Goal: Transaction & Acquisition: Obtain resource

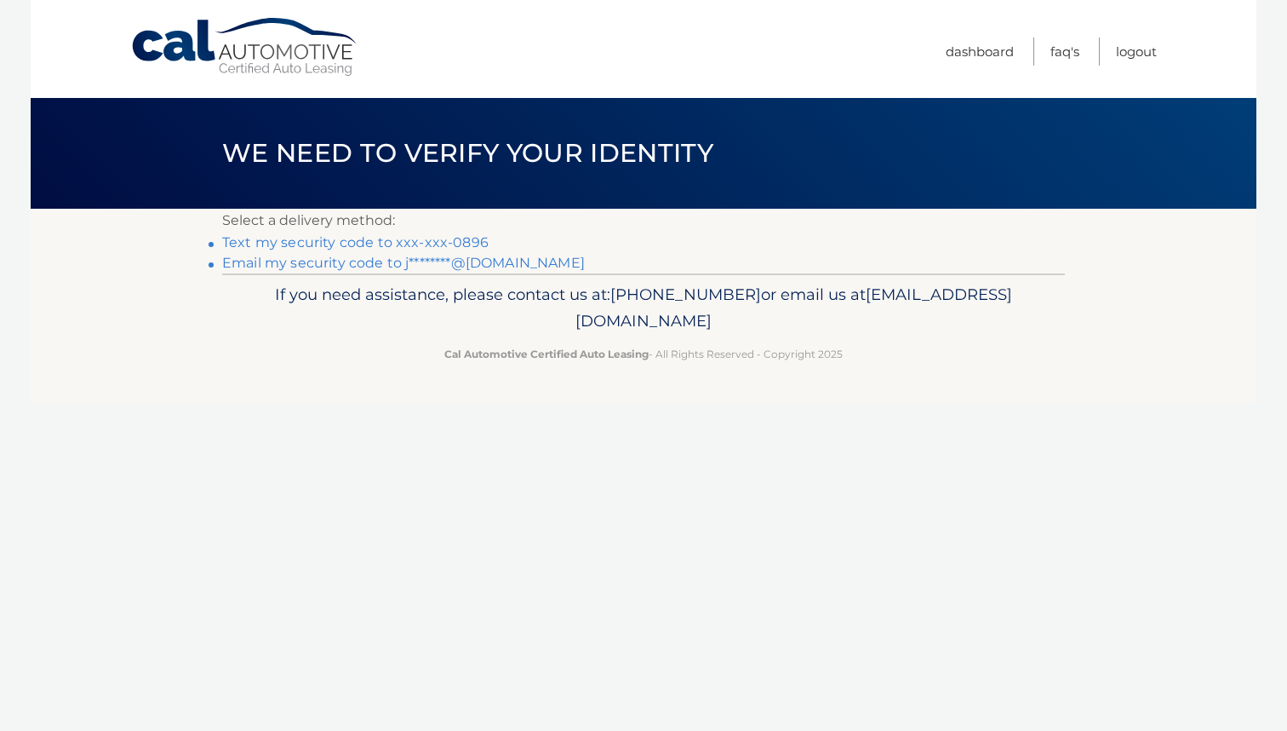
click at [427, 241] on link "Text my security code to xxx-xxx-0896" at bounding box center [355, 242] width 267 height 16
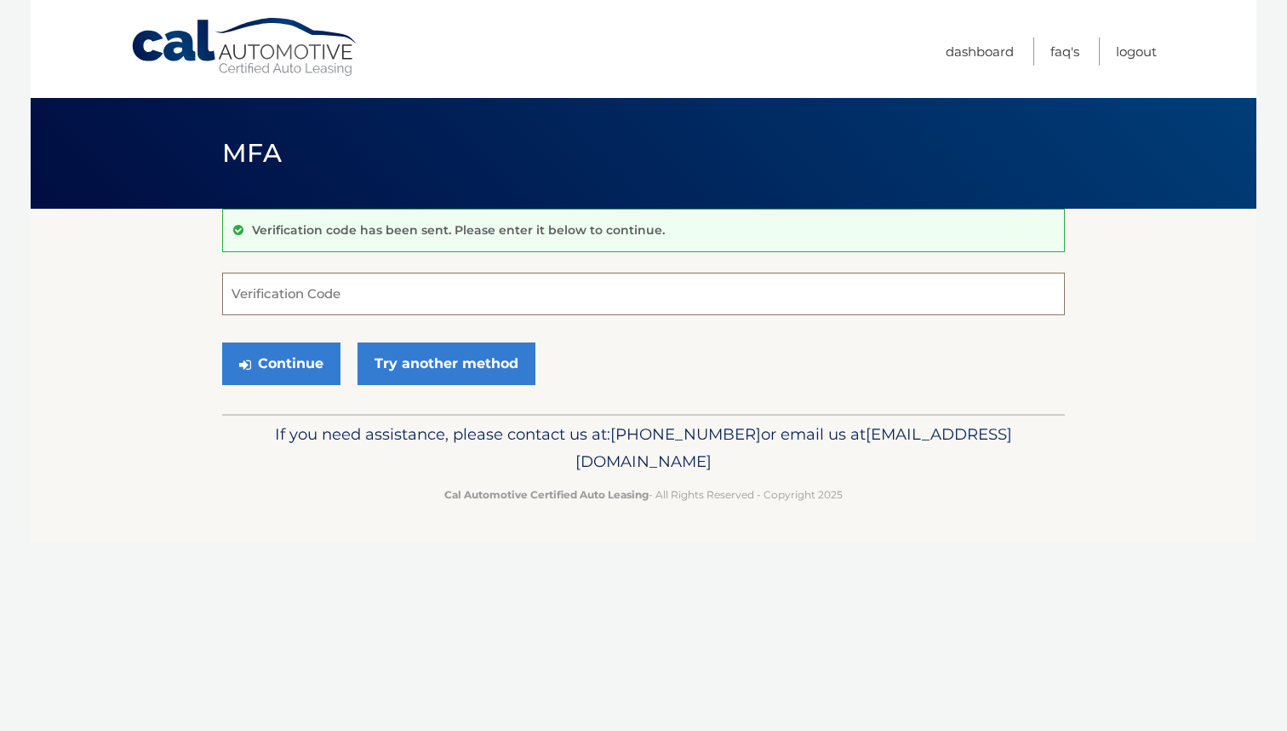
click at [311, 300] on input "Verification Code" at bounding box center [643, 293] width 843 height 43
type input "895265"
click at [281, 363] on button "Continue" at bounding box center [281, 363] width 118 height 43
click at [297, 356] on button "Continue" at bounding box center [281, 363] width 118 height 43
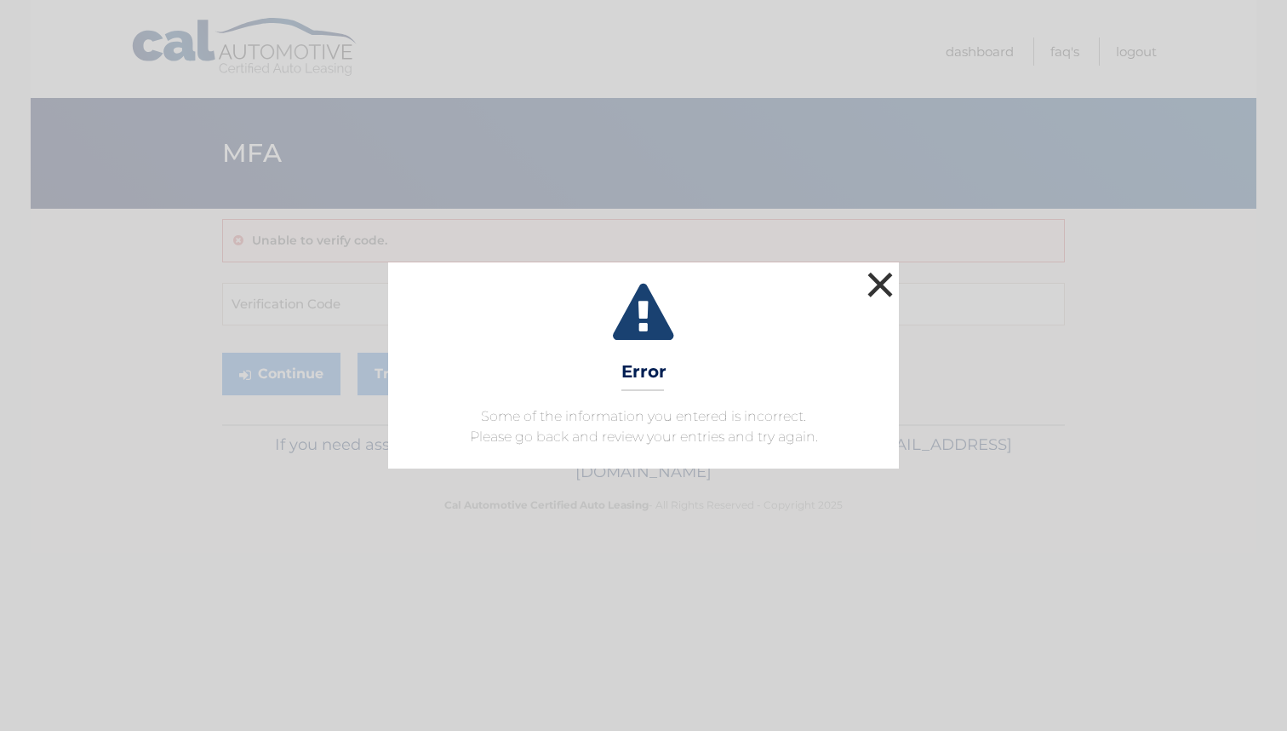
click at [886, 290] on button "×" at bounding box center [880, 284] width 34 height 34
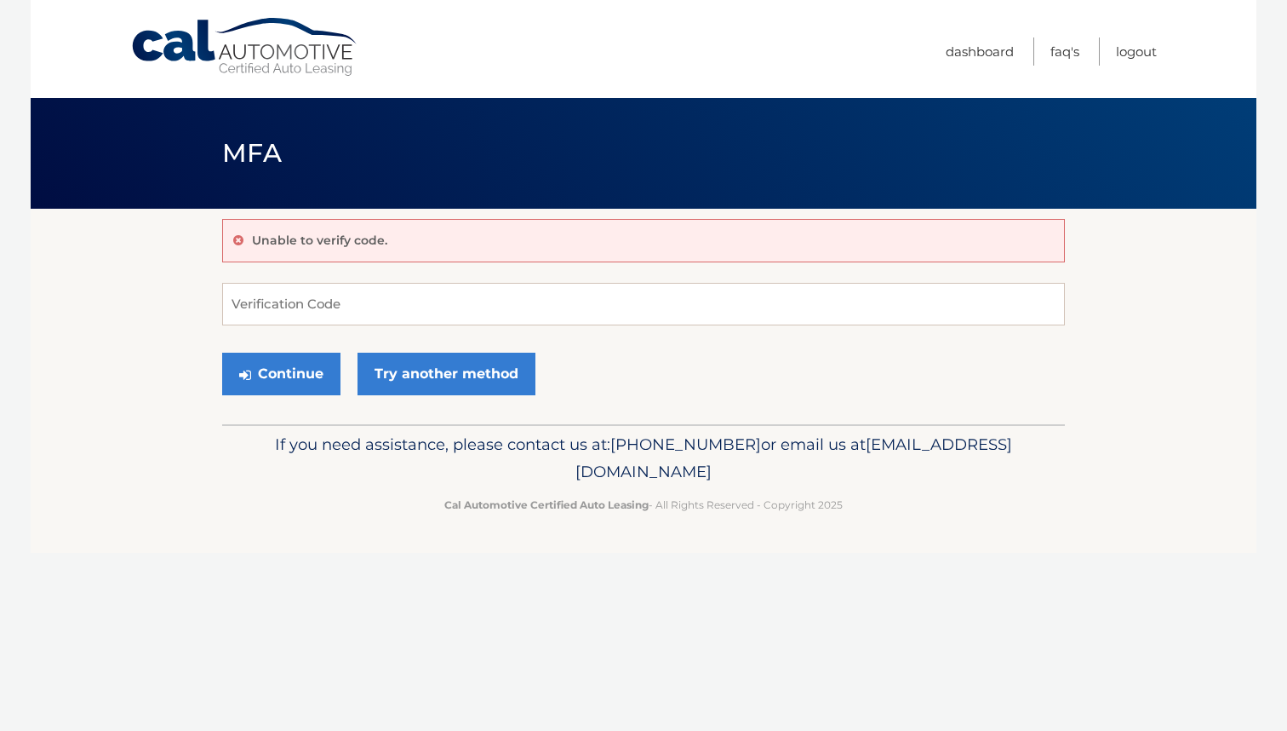
click at [357, 348] on div "Continue Try another method" at bounding box center [643, 375] width 843 height 58
click at [362, 289] on input "Verification Code" at bounding box center [643, 304] width 843 height 43
type input "895265"
click at [293, 370] on button "Continue" at bounding box center [281, 374] width 118 height 43
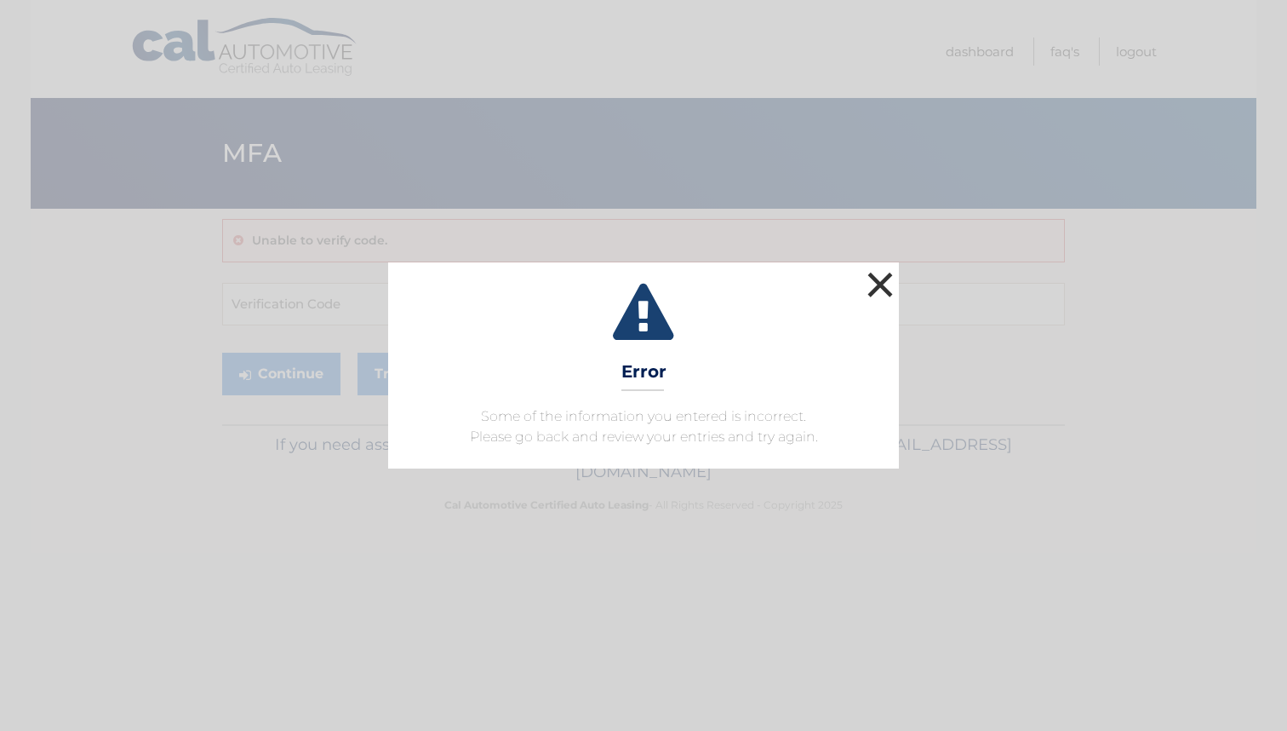
click at [878, 290] on button "×" at bounding box center [880, 284] width 34 height 34
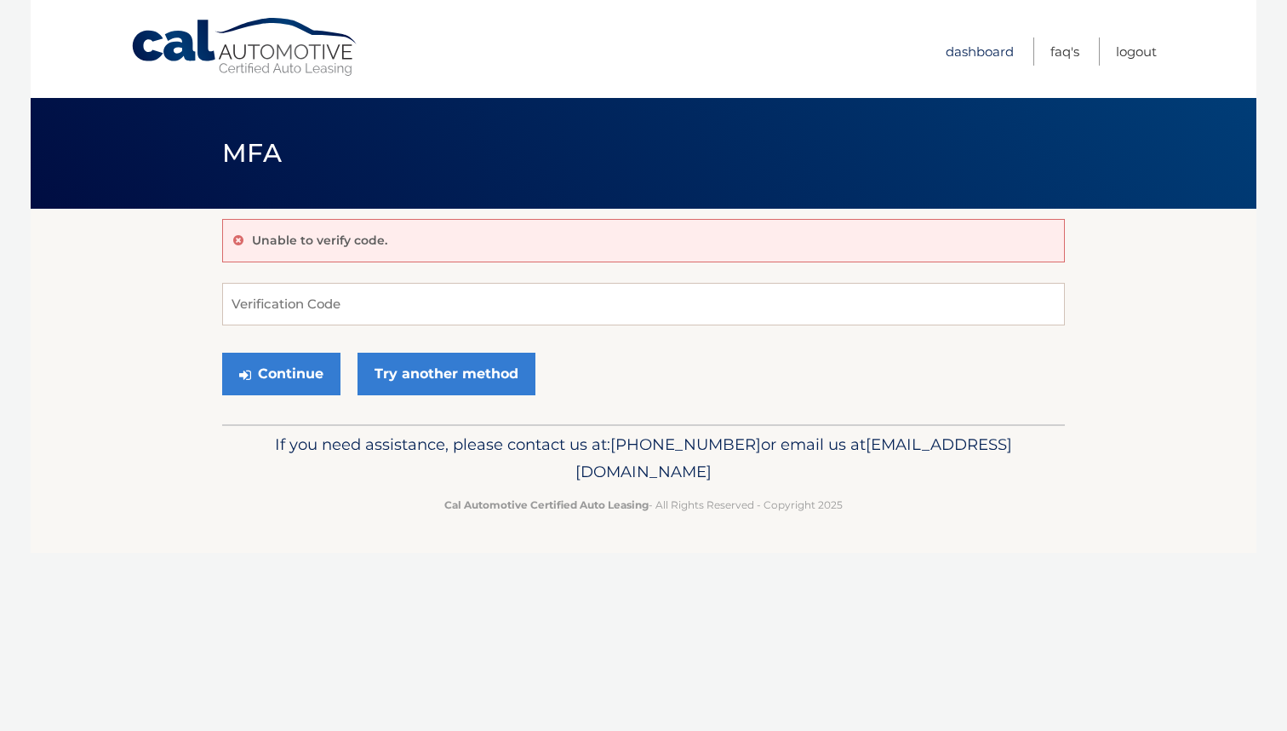
click at [973, 49] on link "Dashboard" at bounding box center [980, 51] width 68 height 28
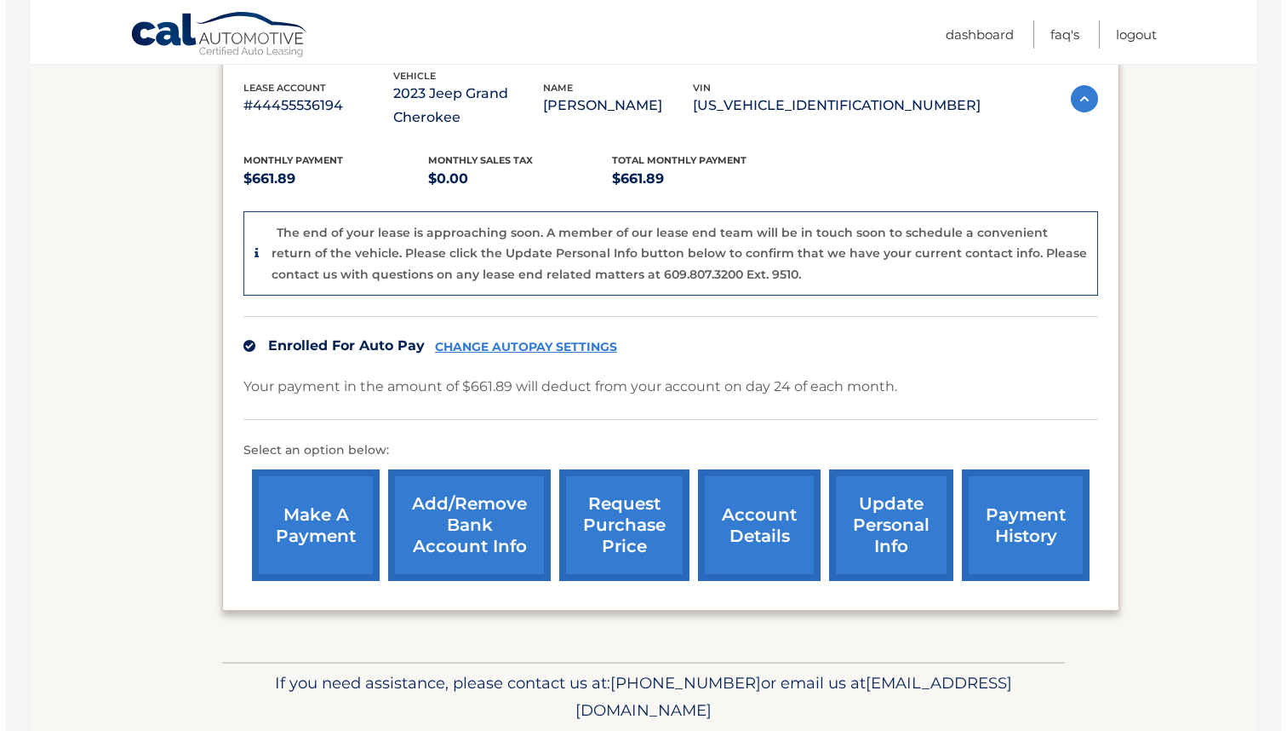
scroll to position [310, 0]
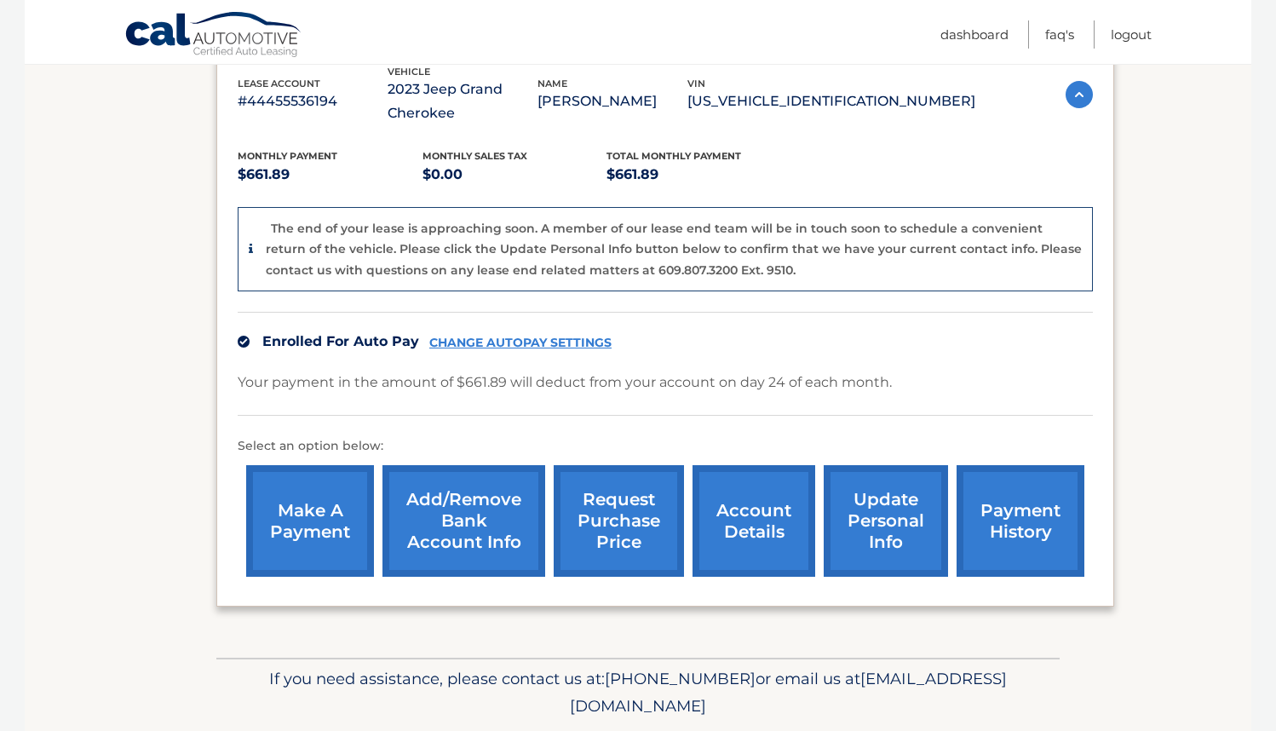
click at [618, 520] on link "request purchase price" at bounding box center [618, 521] width 130 height 112
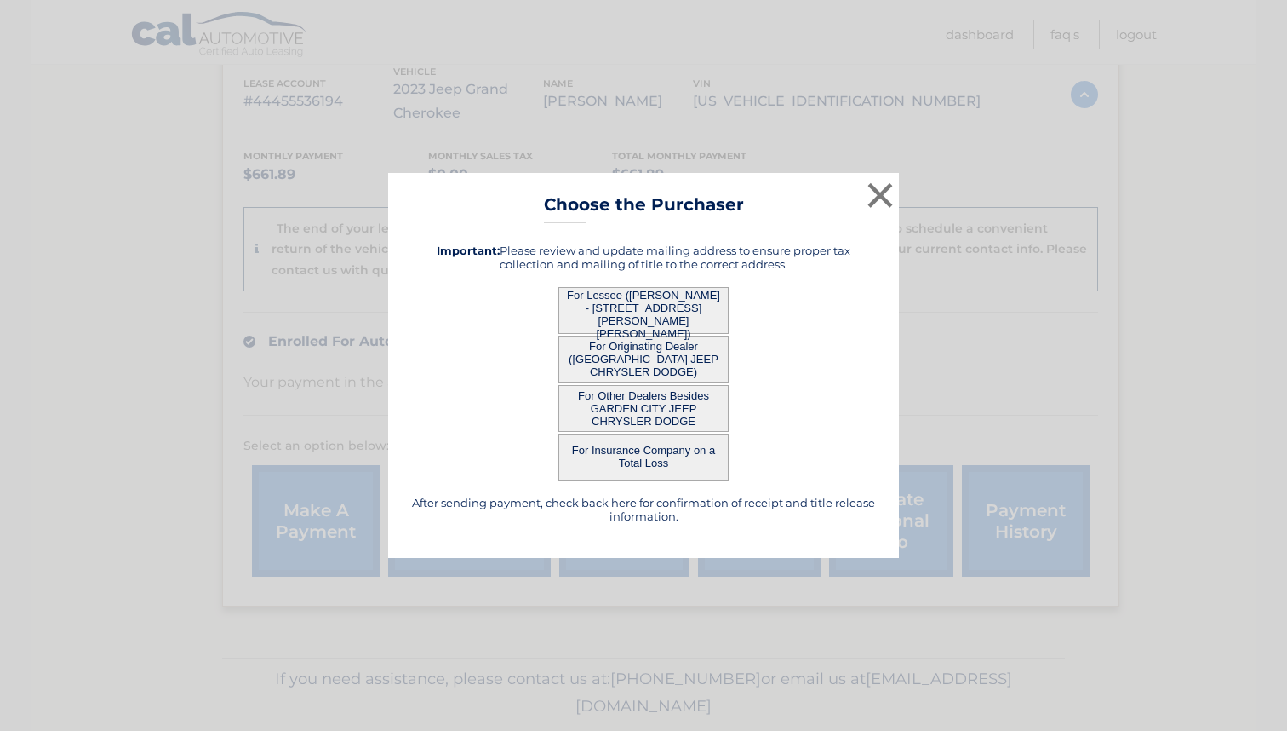
click at [643, 304] on button "For Lessee ([PERSON_NAME] - [STREET_ADDRESS][PERSON_NAME][PERSON_NAME])" at bounding box center [644, 310] width 170 height 47
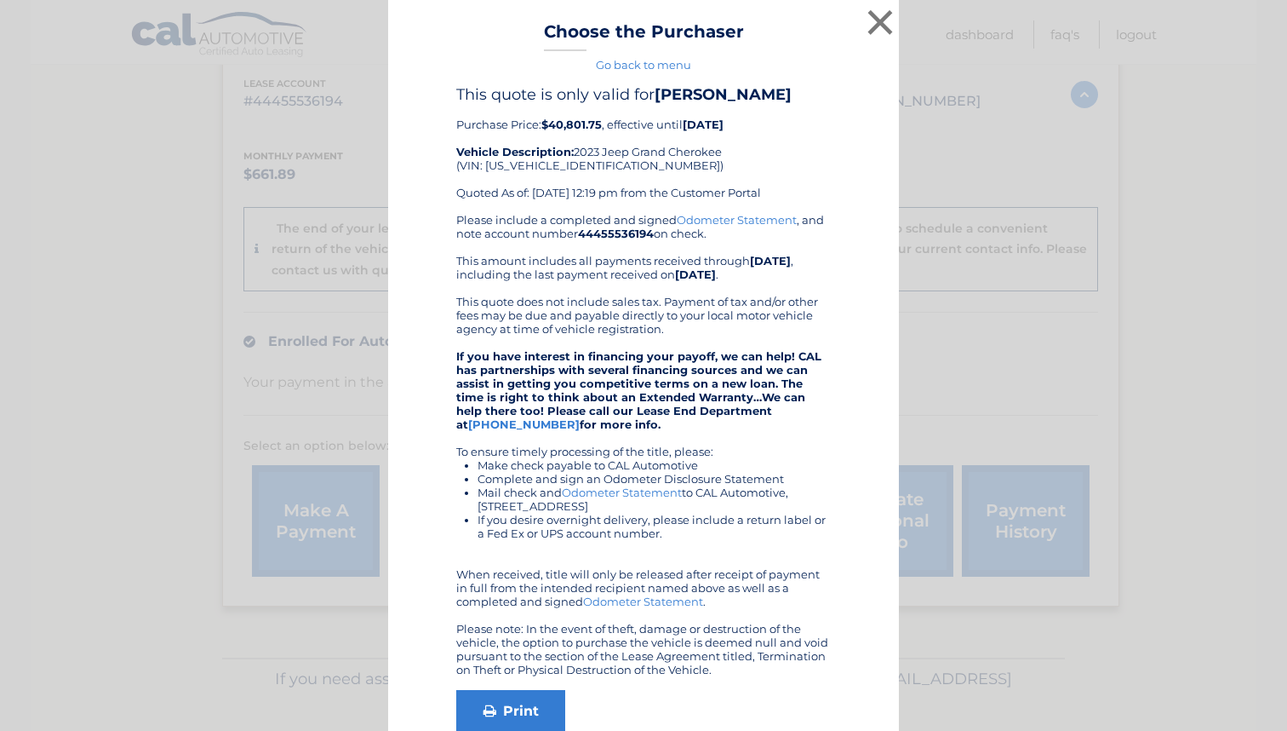
click at [649, 306] on div "Please include a completed and signed Odometer Statement , and note account num…" at bounding box center [643, 444] width 375 height 463
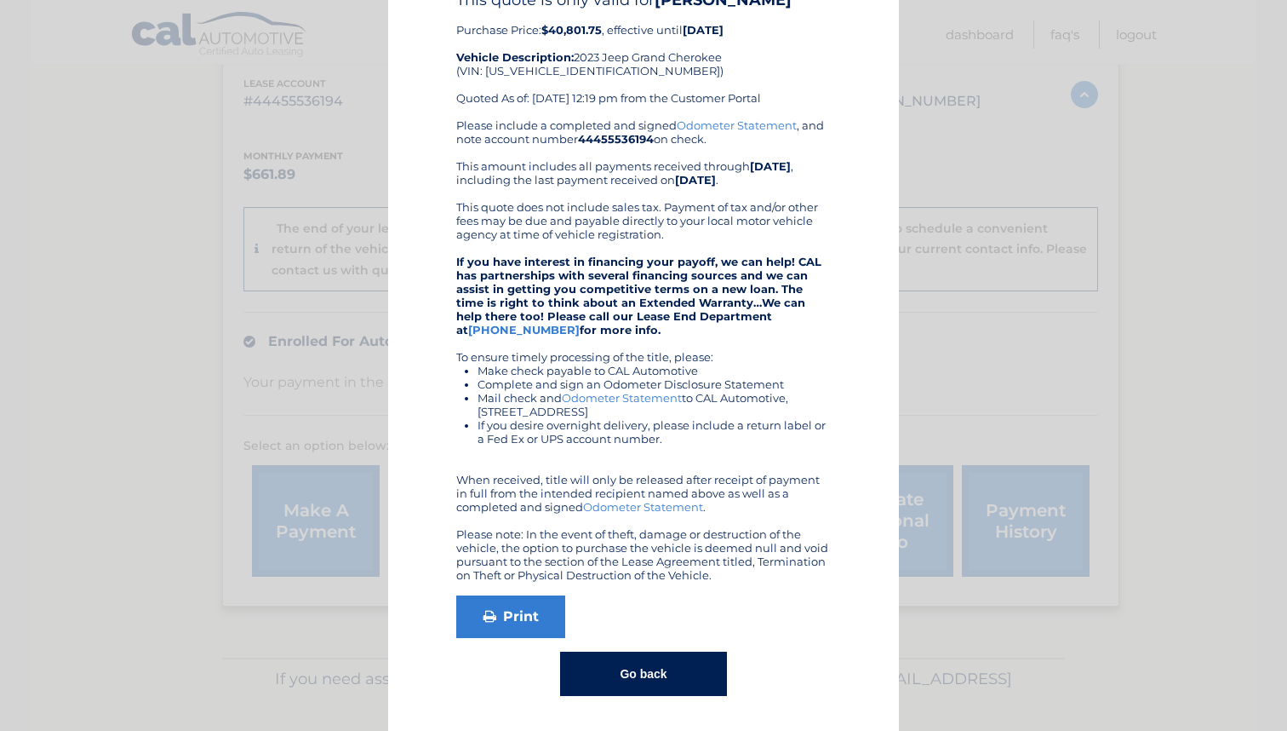
scroll to position [92, 0]
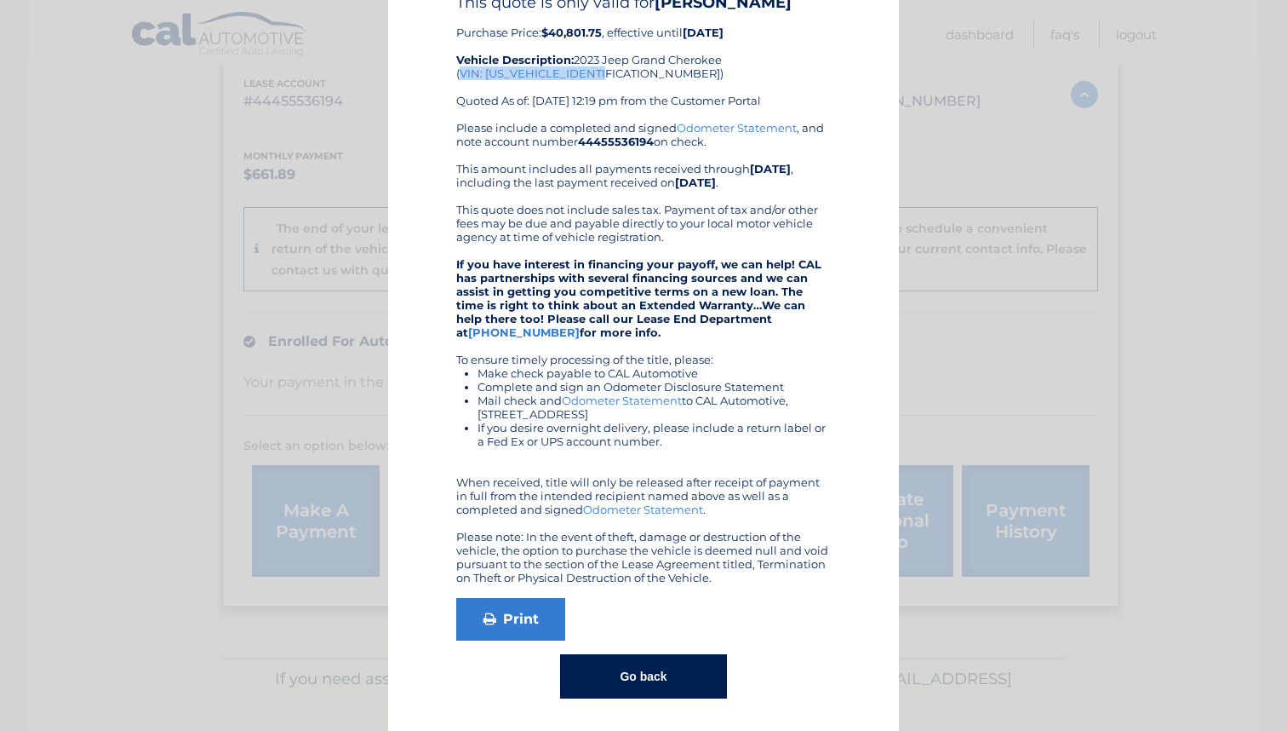
drag, startPoint x: 453, startPoint y: 68, endPoint x: 600, endPoint y: 69, distance: 147.3
click at [600, 69] on div "This quote is only valid for [PERSON_NAME] Purchase Price: $40,801.75 , effecti…" at bounding box center [643, 57] width 375 height 128
click at [620, 74] on div "This quote is only valid for [PERSON_NAME] Purchase Price: $40,801.75 , effecti…" at bounding box center [643, 57] width 375 height 128
drag, startPoint x: 620, startPoint y: 74, endPoint x: 454, endPoint y: 56, distance: 167.0
click at [456, 56] on div "This quote is only valid for [PERSON_NAME] Purchase Price: $40,801.75 , effecti…" at bounding box center [643, 57] width 375 height 128
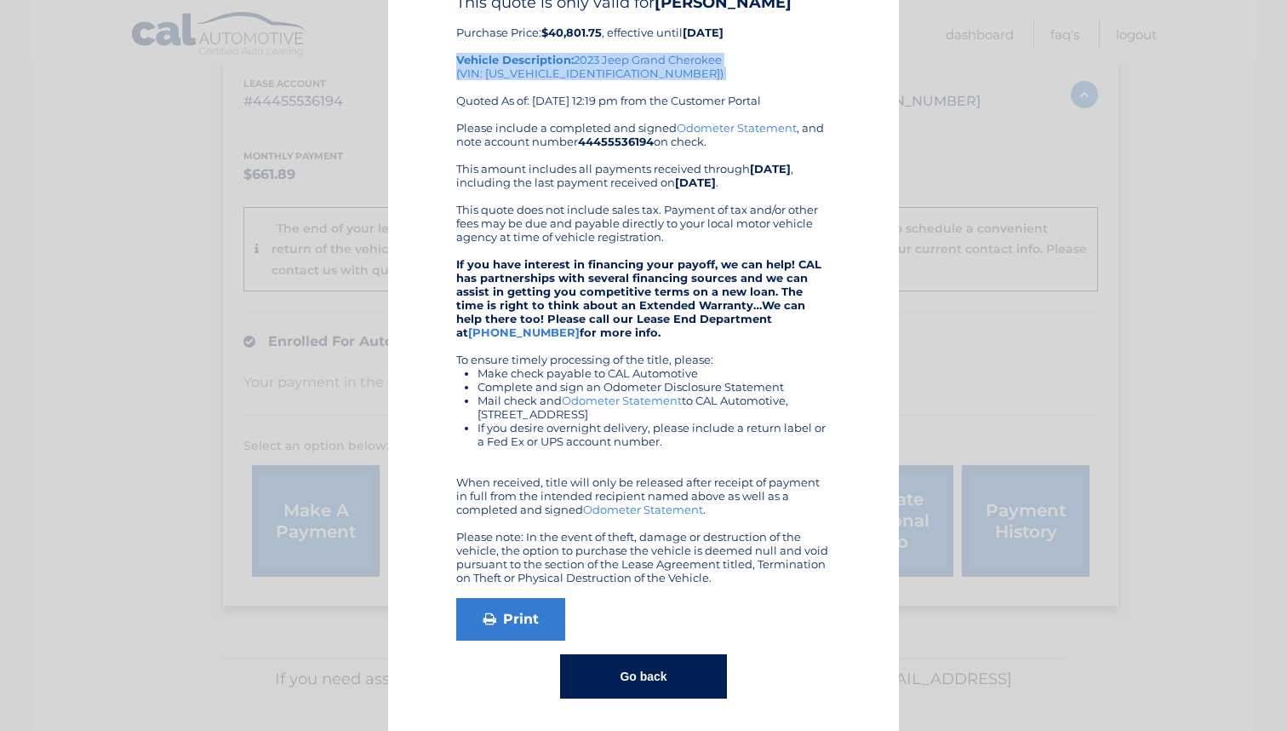
click at [439, 74] on div "This quote is only valid for [PERSON_NAME] Purchase Price: $40,801.75 , effecti…" at bounding box center [644, 345] width 468 height 705
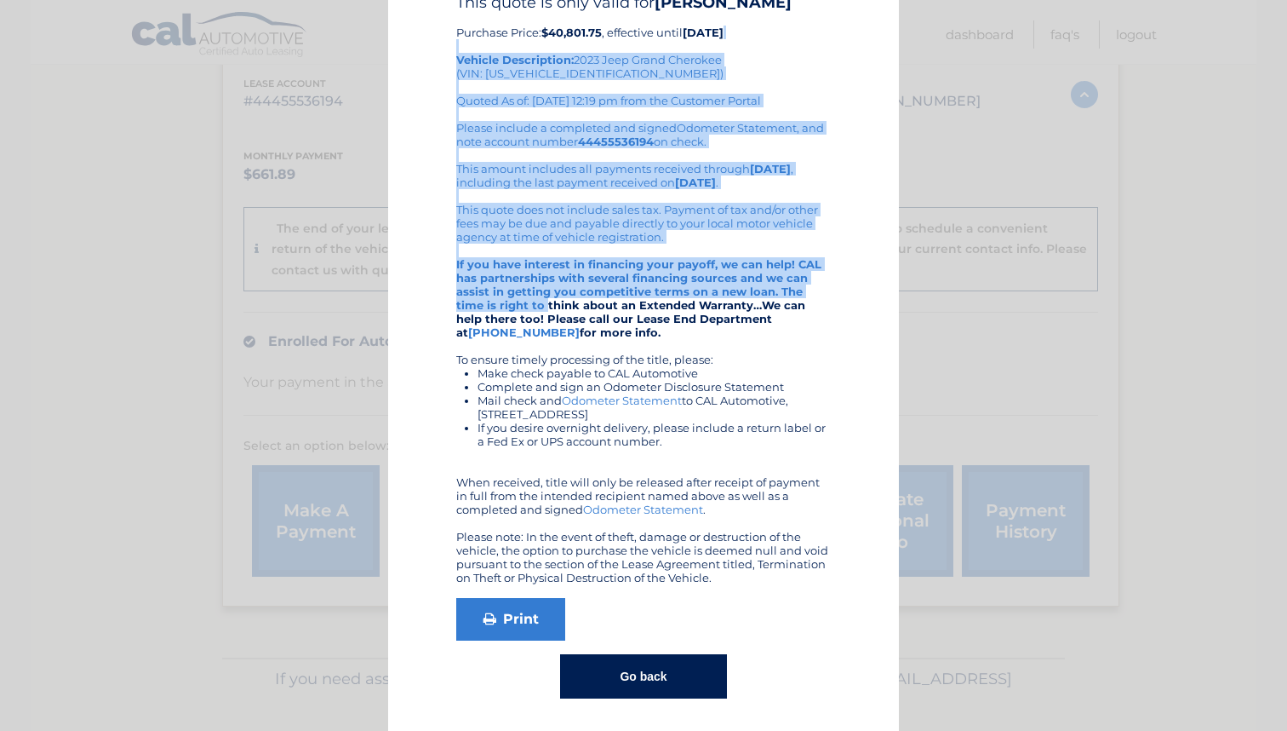
drag, startPoint x: 439, startPoint y: 51, endPoint x: 510, endPoint y: 315, distance: 273.5
click at [510, 314] on div "This quote is only valid for [PERSON_NAME] Purchase Price: $40,801.75 , effecti…" at bounding box center [644, 345] width 468 height 705
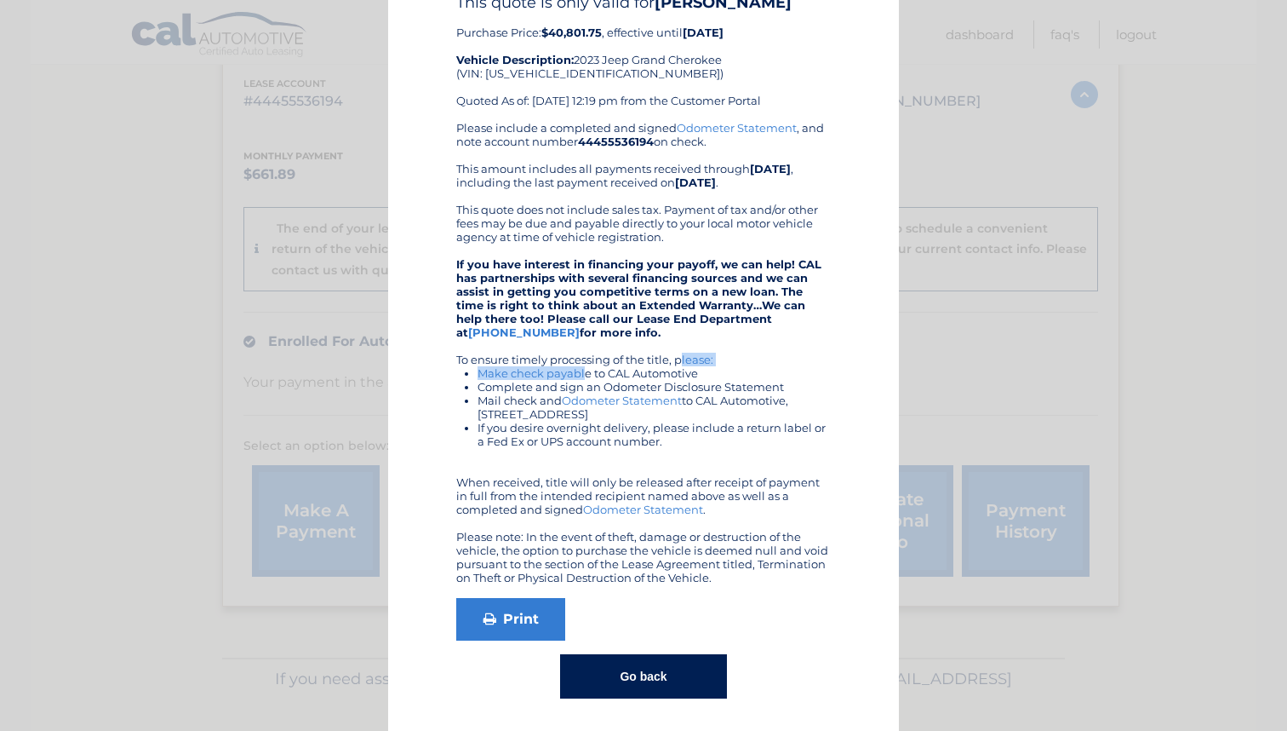
drag, startPoint x: 576, startPoint y: 370, endPoint x: 576, endPoint y: 354, distance: 15.3
click at [576, 354] on div "Please include a completed and signed Odometer Statement , and note account num…" at bounding box center [643, 352] width 375 height 463
click at [576, 340] on div "Please include a completed and signed Odometer Statement , and note account num…" at bounding box center [643, 352] width 375 height 463
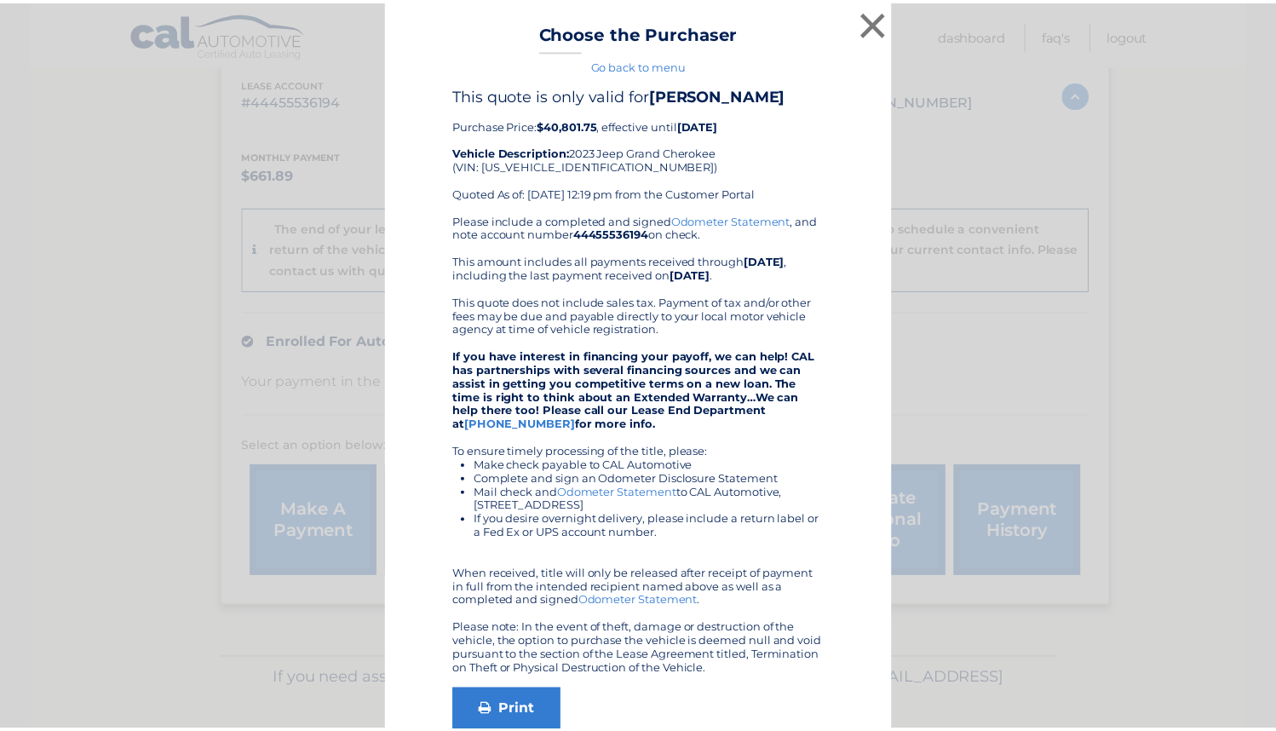
scroll to position [0, 0]
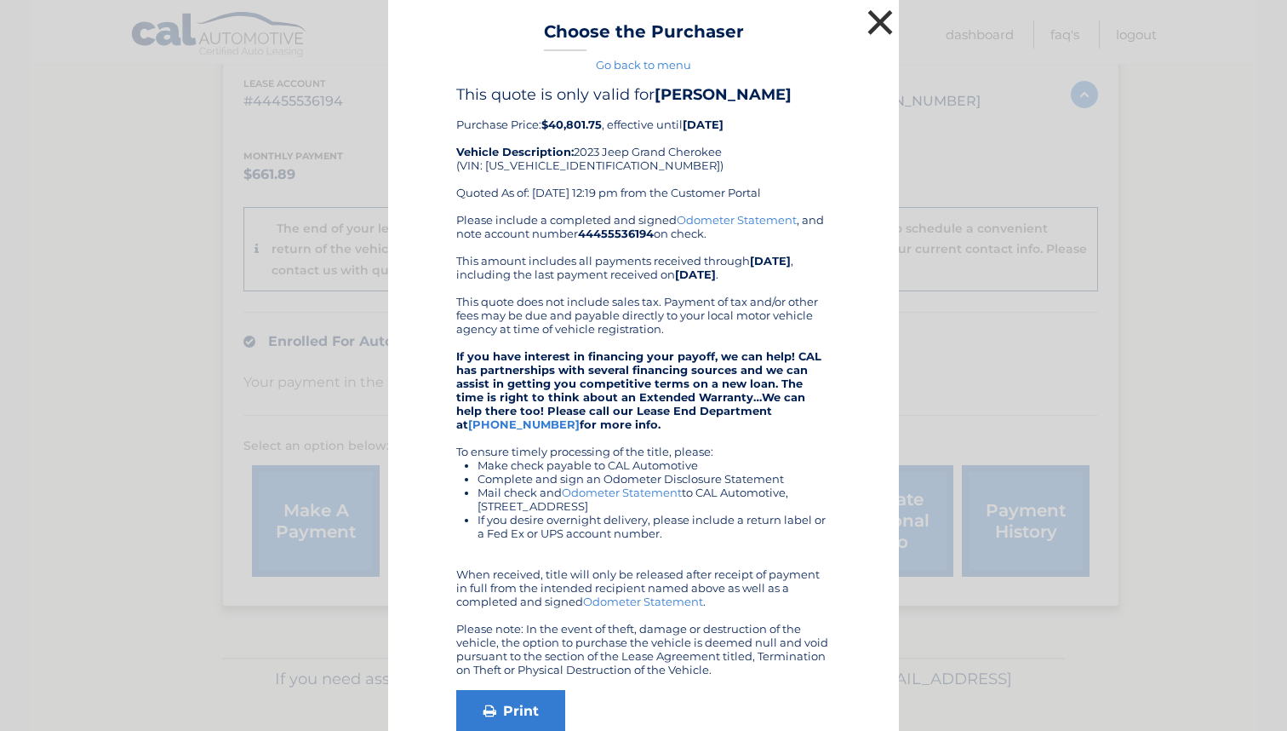
click at [873, 16] on button "×" at bounding box center [880, 22] width 34 height 34
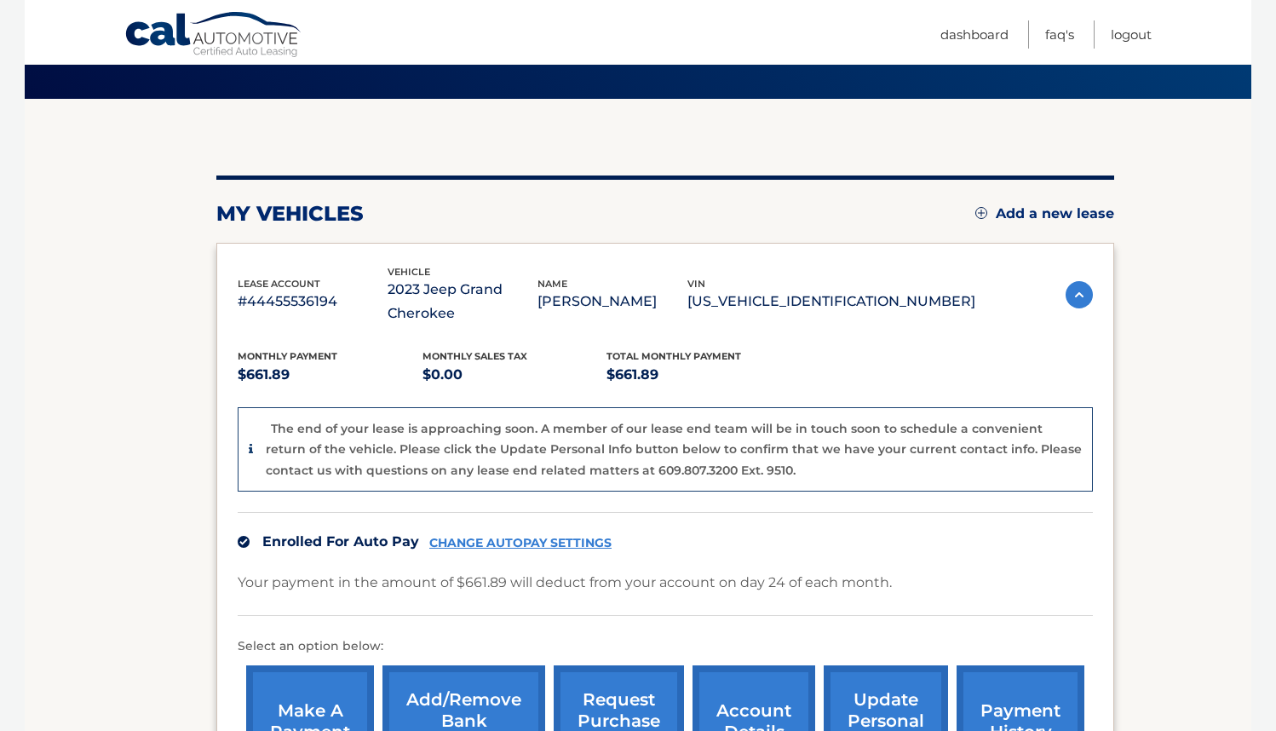
scroll to position [154, 0]
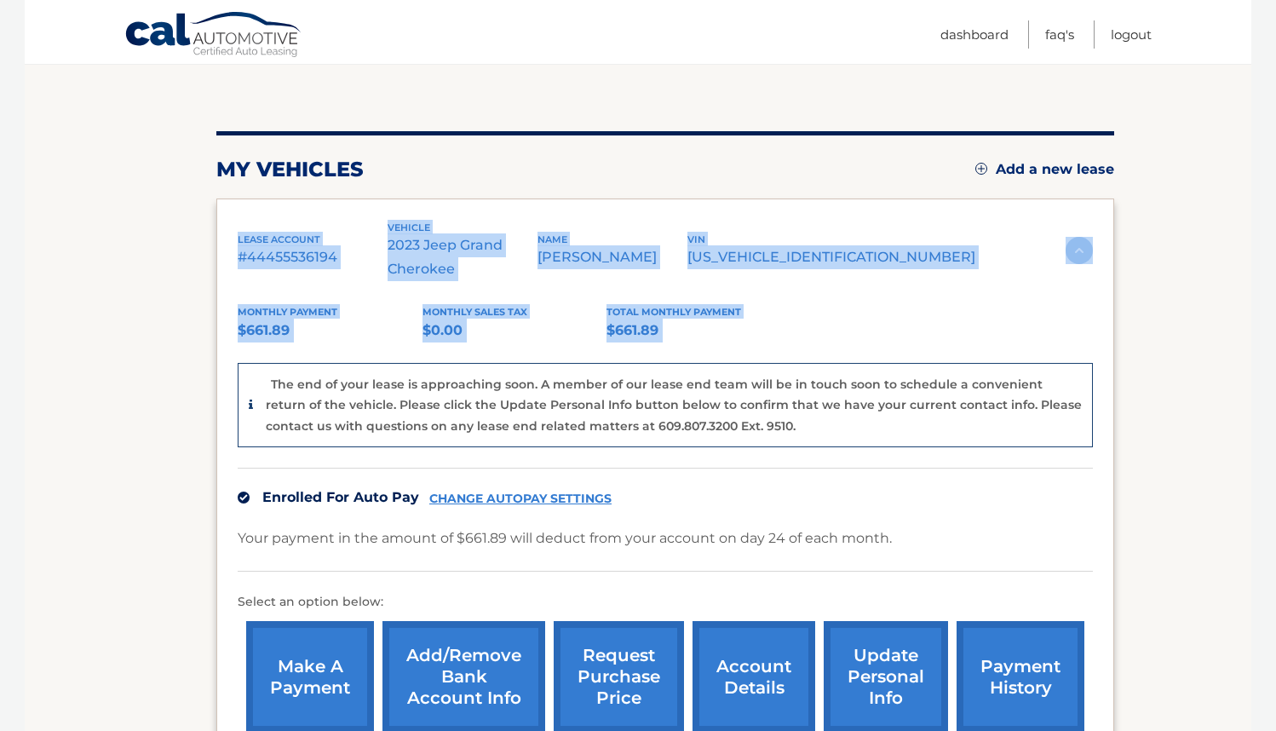
drag, startPoint x: 240, startPoint y: 239, endPoint x: 711, endPoint y: 352, distance: 484.1
click at [711, 352] on div "lease account #44455536194 vehicle 2023 Jeep Grand Cherokee name [PERSON_NAME] …" at bounding box center [664, 480] width 897 height 565
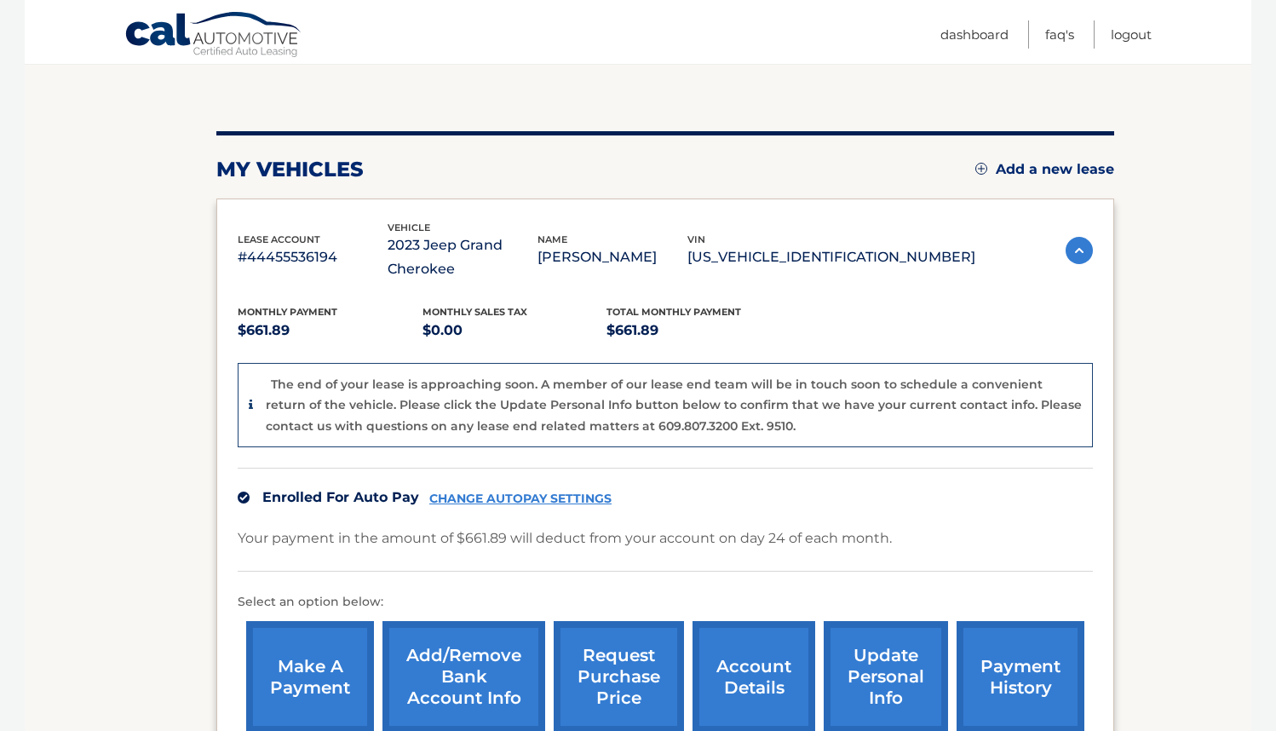
click at [727, 316] on span "Total Monthly Payment" at bounding box center [673, 312] width 135 height 12
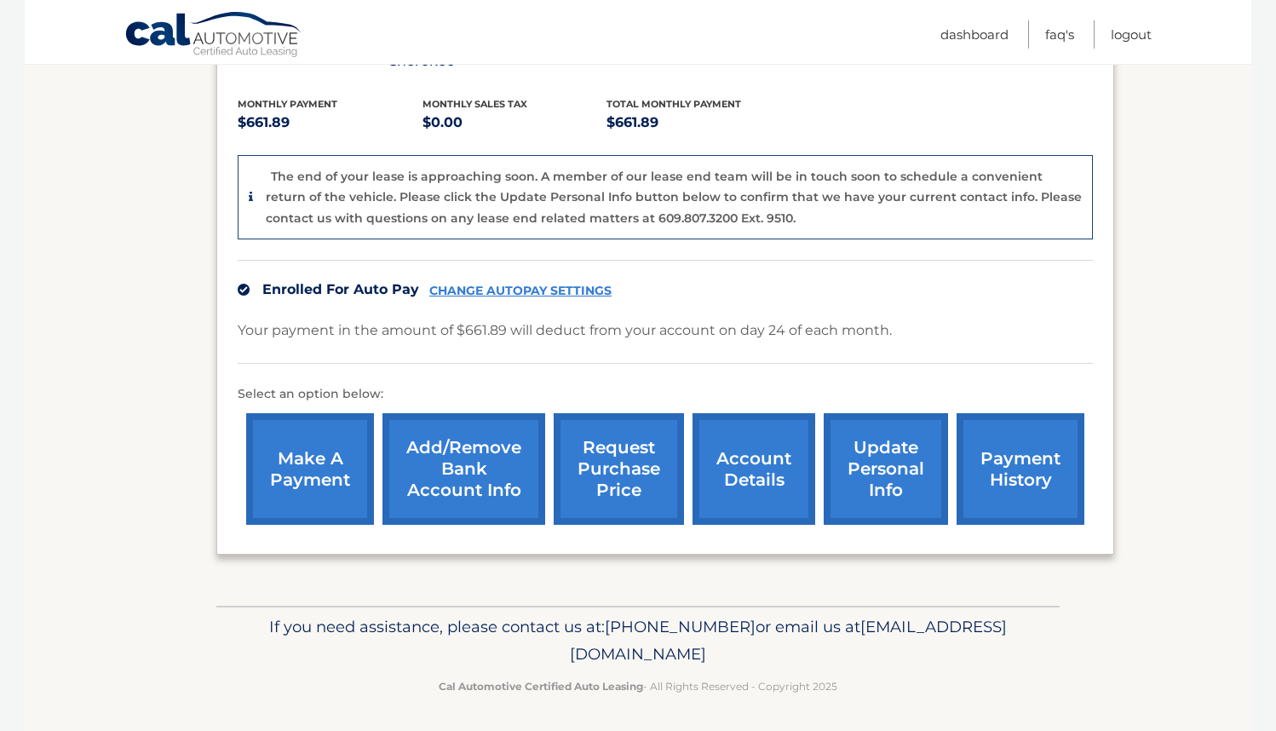
scroll to position [361, 0]
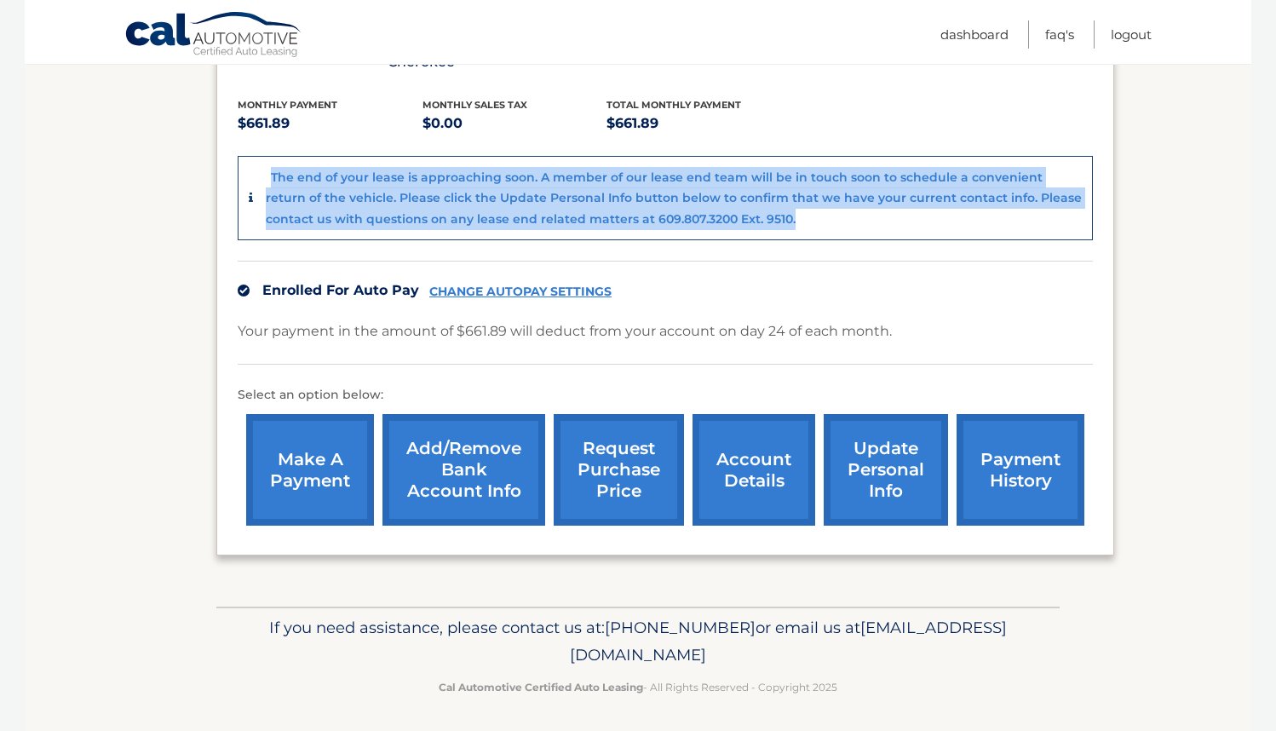
drag, startPoint x: 765, startPoint y: 205, endPoint x: 262, endPoint y: 158, distance: 504.6
click at [261, 158] on div "The end of your lease is approaching soon. A member of our lease end team will …" at bounding box center [665, 198] width 855 height 85
click at [262, 158] on div "The end of your lease is approaching soon. A member of our lease end team will …" at bounding box center [665, 198] width 855 height 85
drag, startPoint x: 262, startPoint y: 165, endPoint x: 865, endPoint y: 229, distance: 606.2
click at [865, 229] on div "The end of your lease is approaching soon. A member of our lease end team will …" at bounding box center [665, 198] width 855 height 85
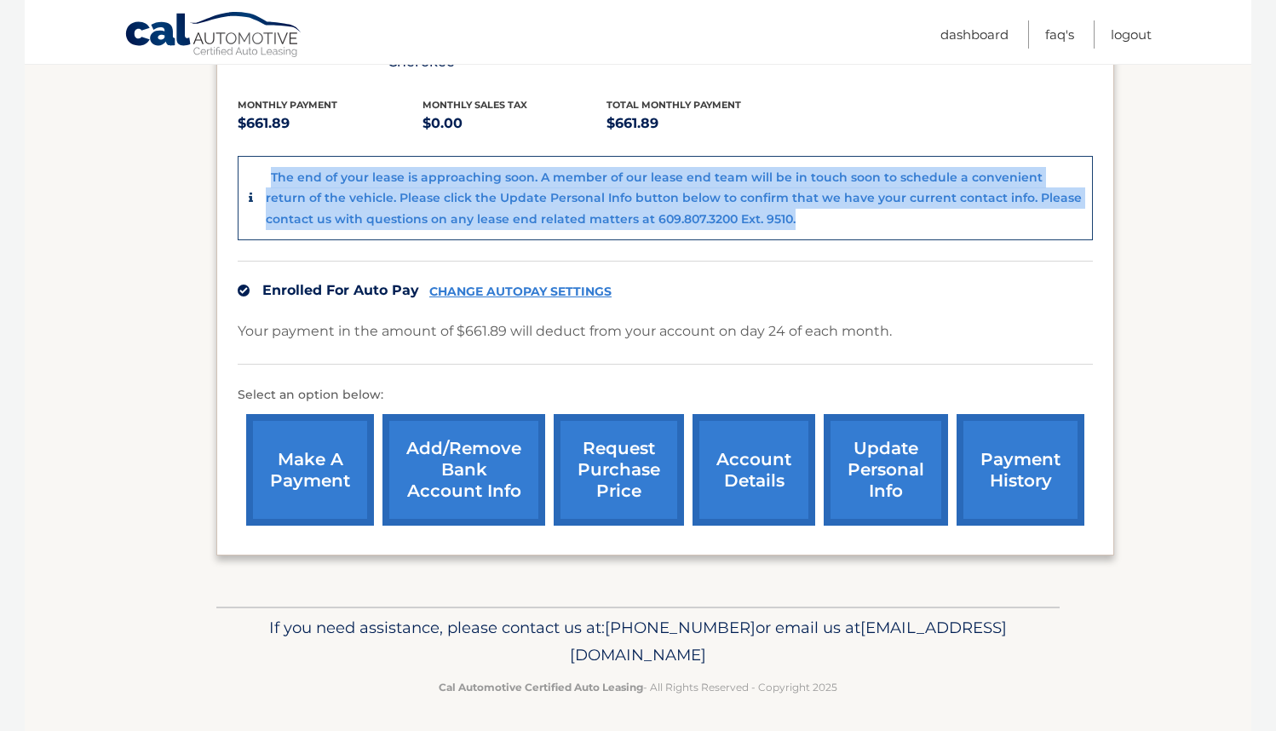
click at [865, 229] on div "The end of your lease is approaching soon. A member of our lease end team will …" at bounding box center [665, 198] width 855 height 85
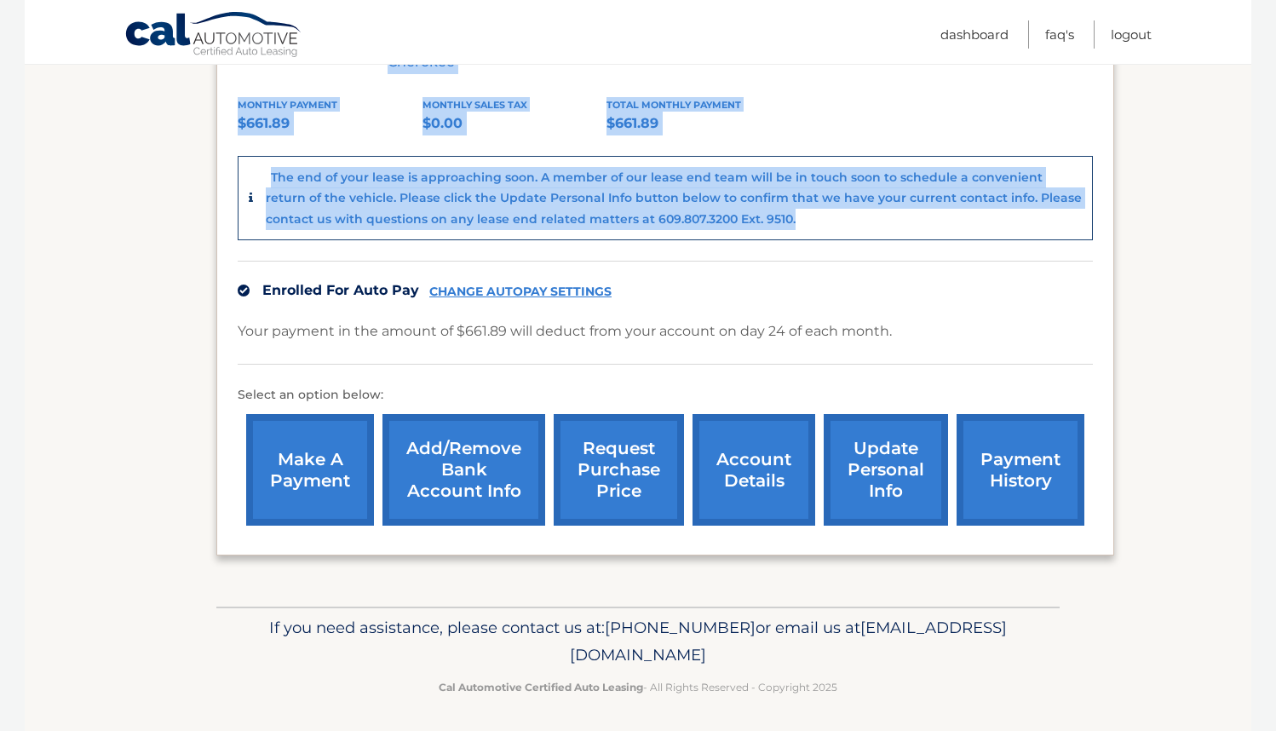
drag, startPoint x: 865, startPoint y: 229, endPoint x: 168, endPoint y: 167, distance: 700.1
click at [151, 167] on section "my vehicles Add a new lease lease account #44455536194 vehicle 2023 Jeep Grand …" at bounding box center [638, 227] width 1226 height 759
click at [204, 167] on section "my vehicles Add a new lease lease account #44455536194 vehicle 2023 Jeep Grand …" at bounding box center [638, 227] width 1226 height 759
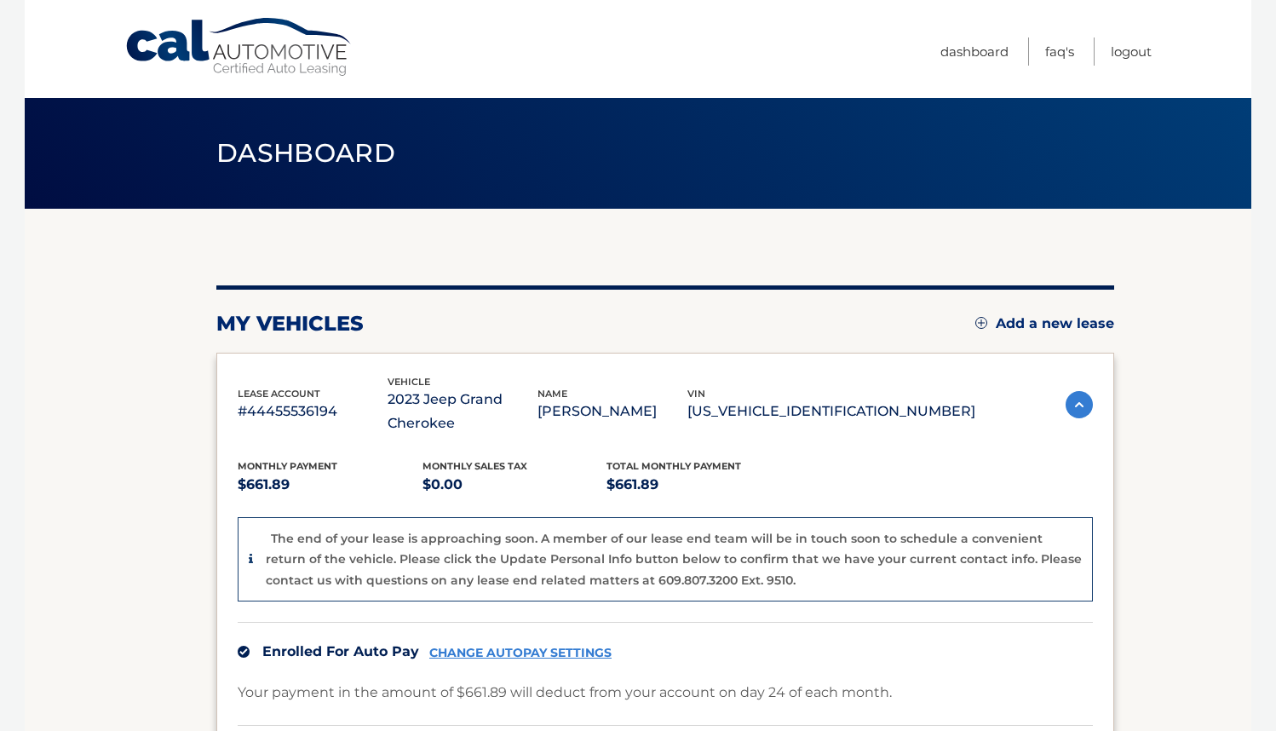
scroll to position [0, 0]
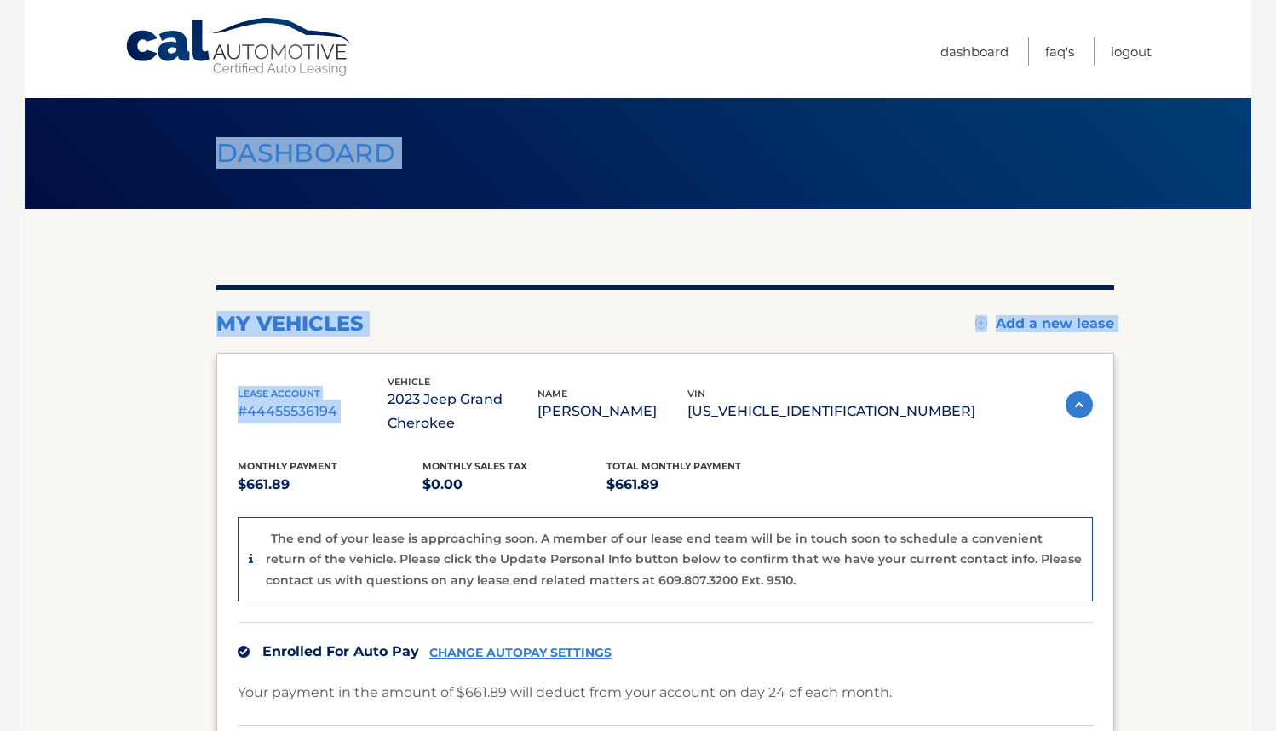
drag, startPoint x: 216, startPoint y: 125, endPoint x: 512, endPoint y: 345, distance: 368.2
click at [511, 345] on main "Dashboard my vehicles Add a new lease lease account #44455536194 vehicle 2023 J…" at bounding box center [638, 483] width 1226 height 967
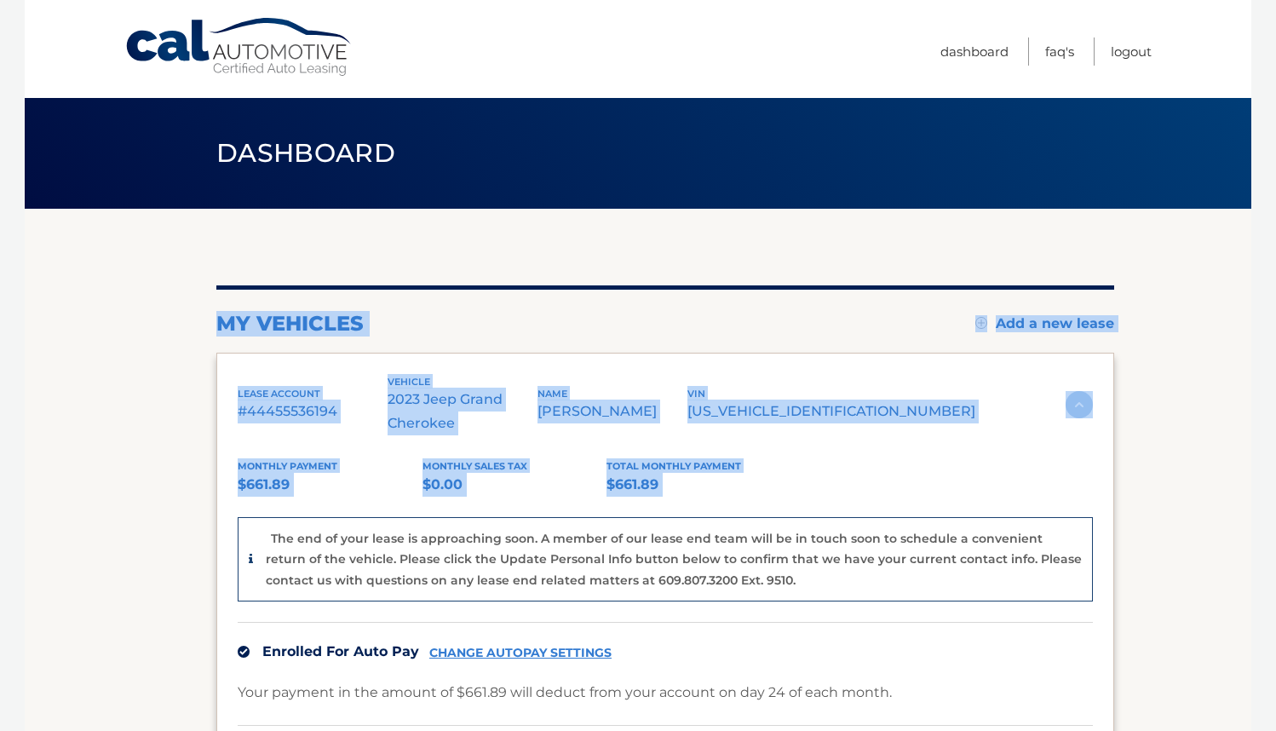
drag, startPoint x: 608, startPoint y: 509, endPoint x: 201, endPoint y: 250, distance: 482.3
click at [203, 250] on section "my vehicles Add a new lease lease account #44455536194 vehicle 2023 Jeep Grand …" at bounding box center [638, 588] width 1226 height 759
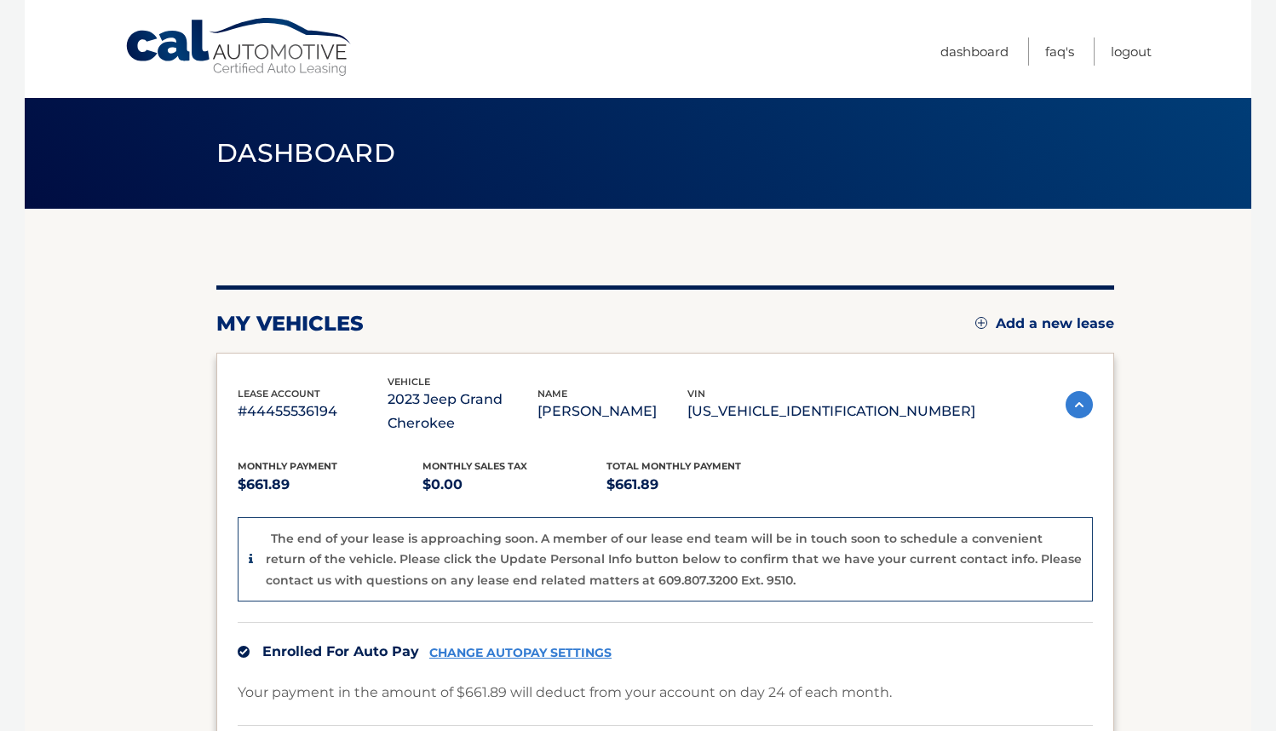
click at [154, 361] on section "my vehicles Add a new lease lease account #44455536194 vehicle 2023 Jeep Grand …" at bounding box center [638, 588] width 1226 height 759
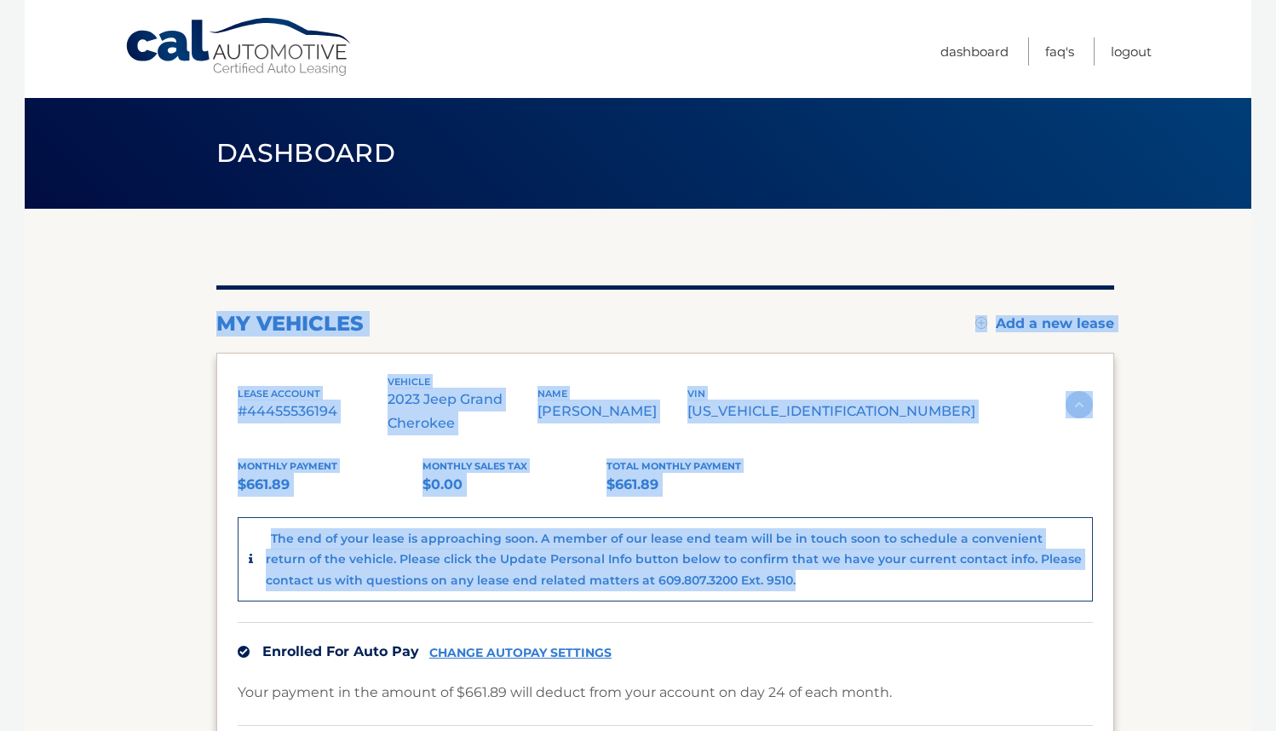
drag, startPoint x: 186, startPoint y: 317, endPoint x: 585, endPoint y: 592, distance: 484.9
click at [585, 592] on section "my vehicles Add a new lease lease account #44455536194 vehicle 2023 Jeep Grand …" at bounding box center [638, 588] width 1226 height 759
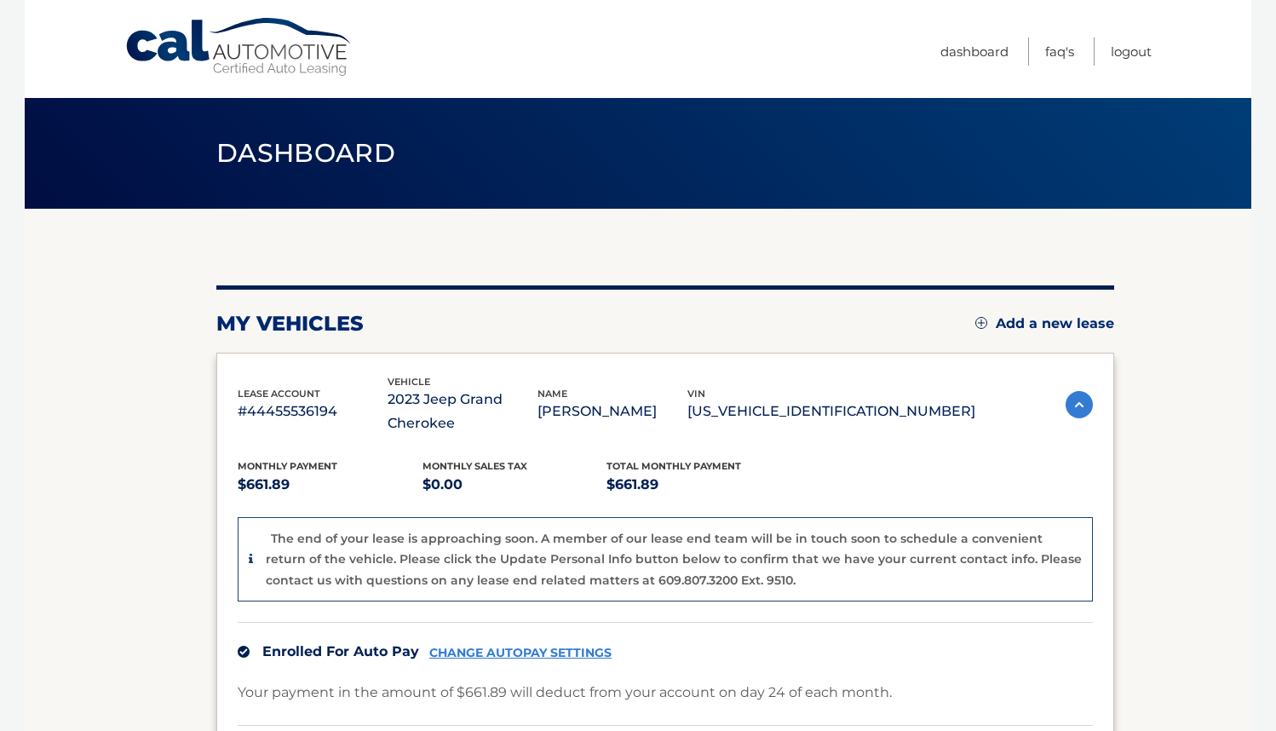
click at [843, 622] on div "Enrolled For Auto Pay CHANGE AUTOPAY SETTINGS" at bounding box center [665, 651] width 855 height 59
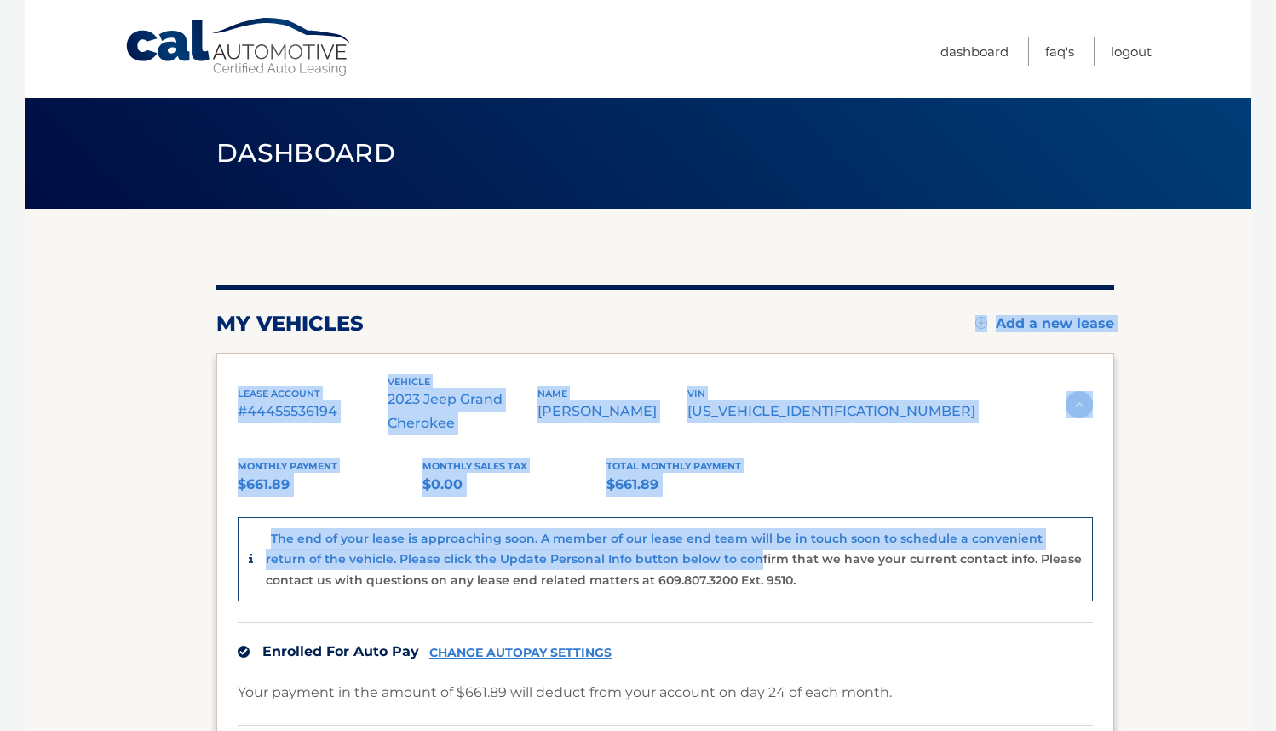
drag, startPoint x: 662, startPoint y: 509, endPoint x: 504, endPoint y: 308, distance: 255.3
click at [505, 309] on div "my vehicles Add a new lease lease account #44455536194 vehicle 2023 Jeep Grand …" at bounding box center [664, 600] width 897 height 631
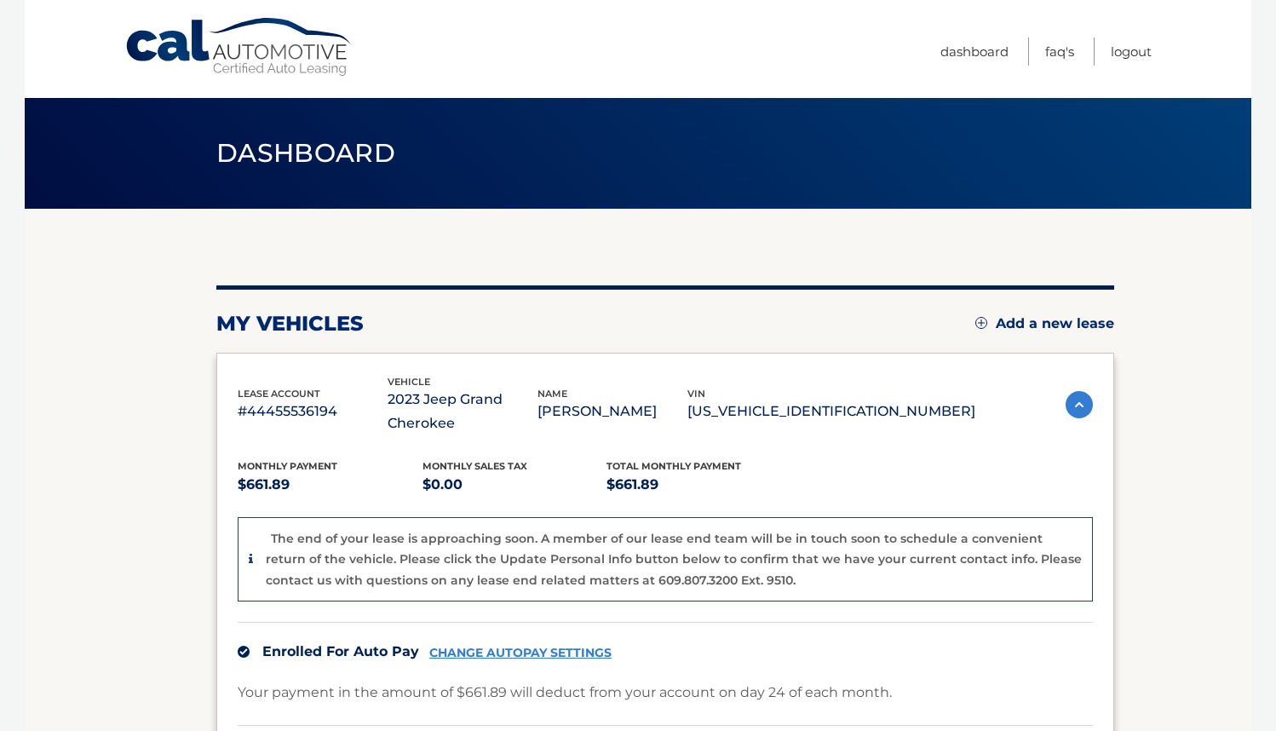
click at [140, 422] on section "my vehicles Add a new lease lease account #44455536194 vehicle 2023 Jeep Grand …" at bounding box center [638, 588] width 1226 height 759
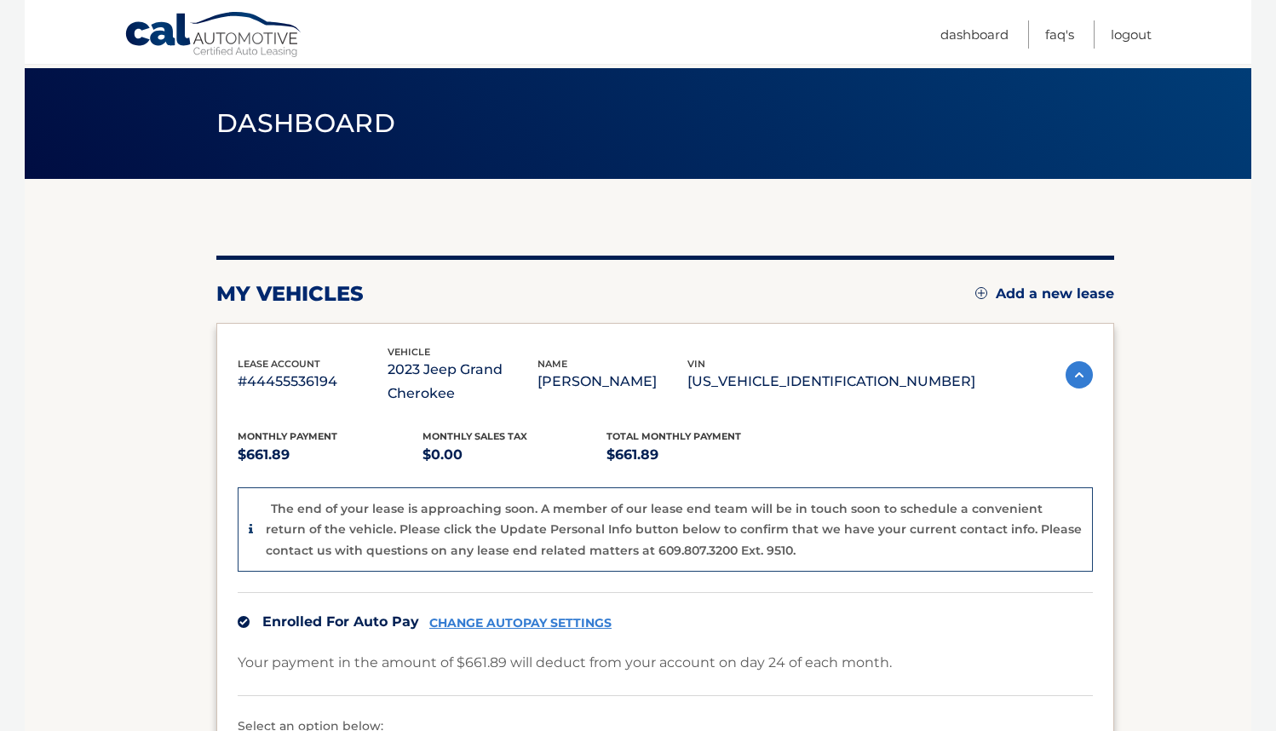
scroll to position [20, 0]
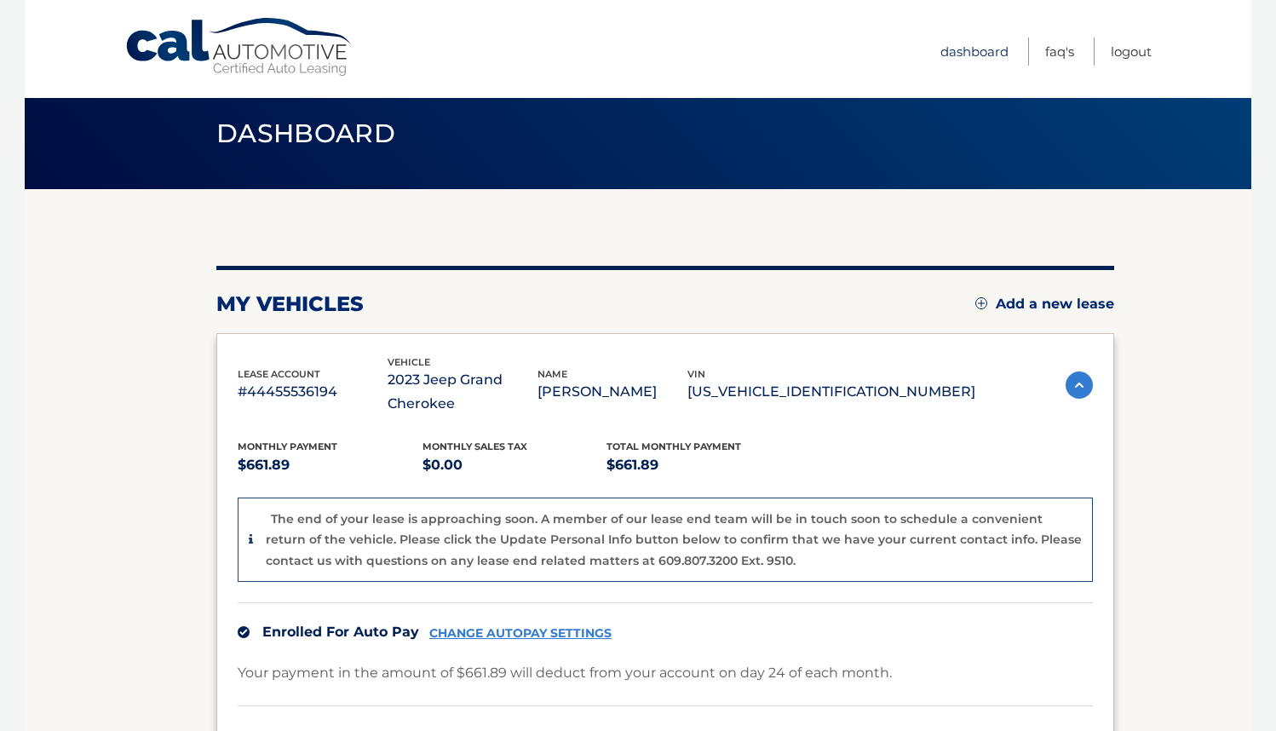
click at [966, 63] on link "Dashboard" at bounding box center [974, 51] width 68 height 28
